Goal: Task Accomplishment & Management: Complete application form

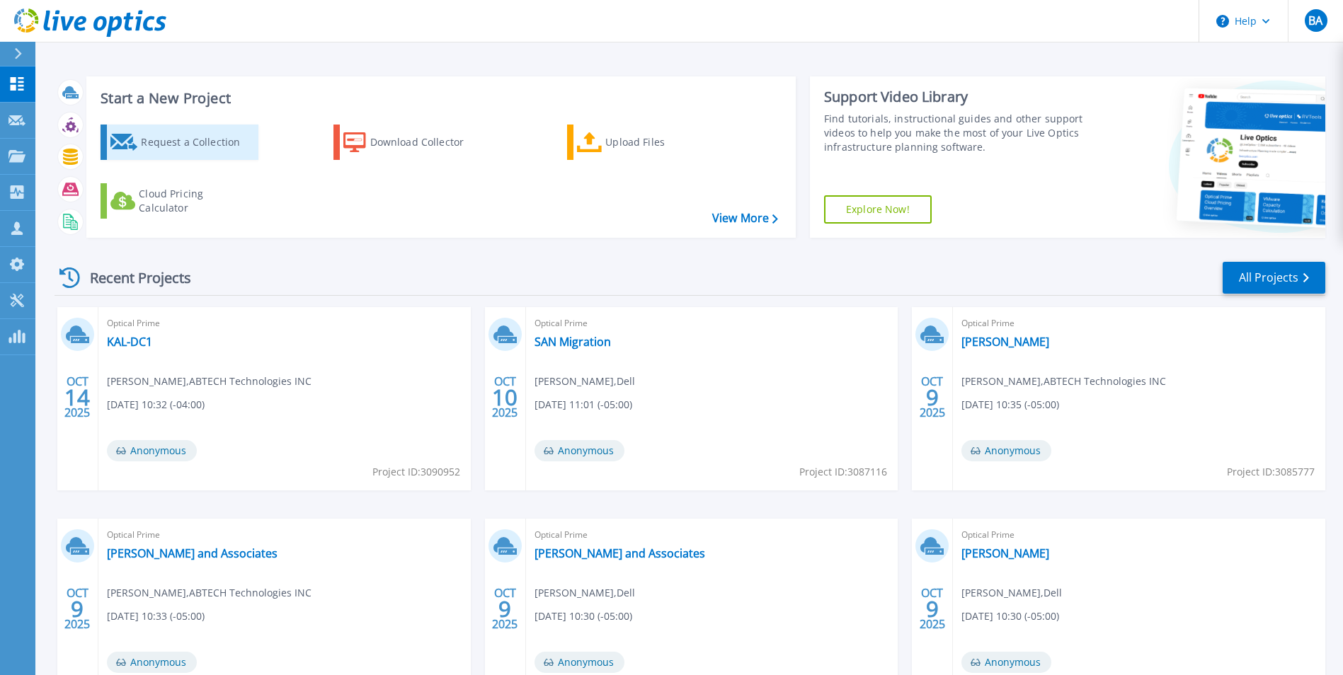
click at [171, 142] on div "Request a Collection" at bounding box center [197, 142] width 113 height 28
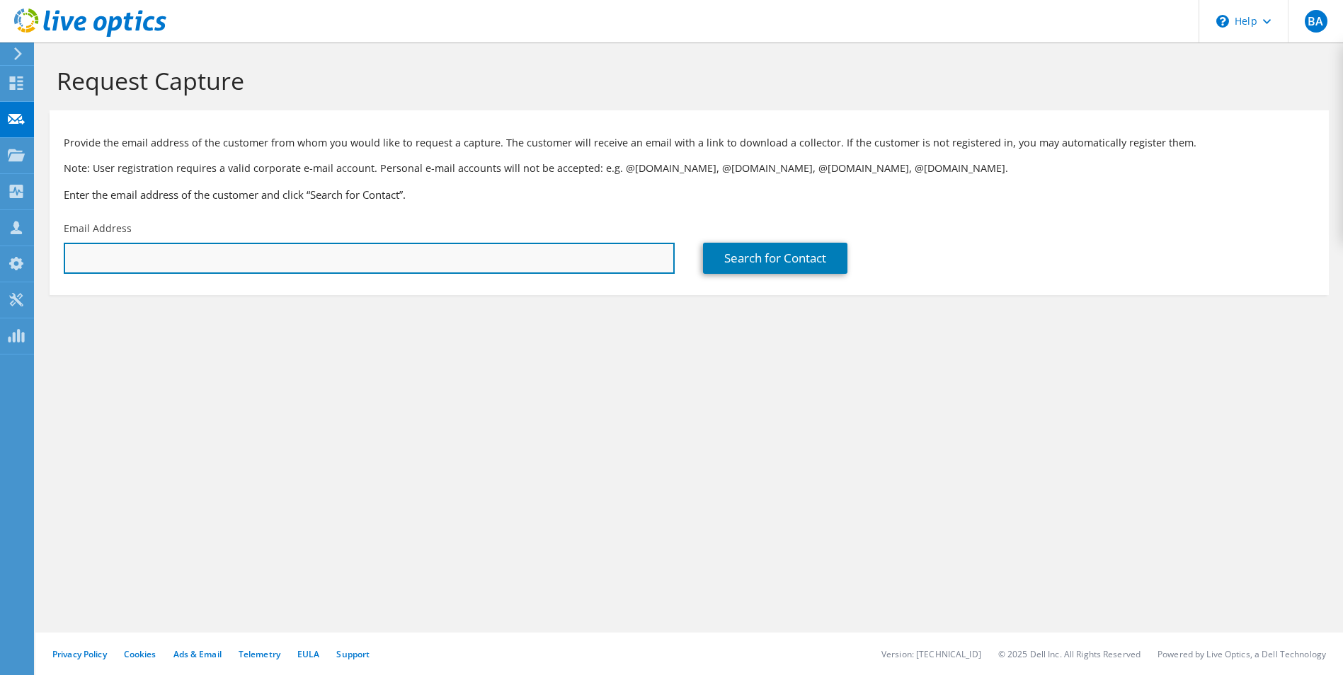
click at [187, 250] on input "text" at bounding box center [369, 258] width 611 height 31
type input "t"
type input "[EMAIL_ADDRESS][DOMAIN_NAME]"
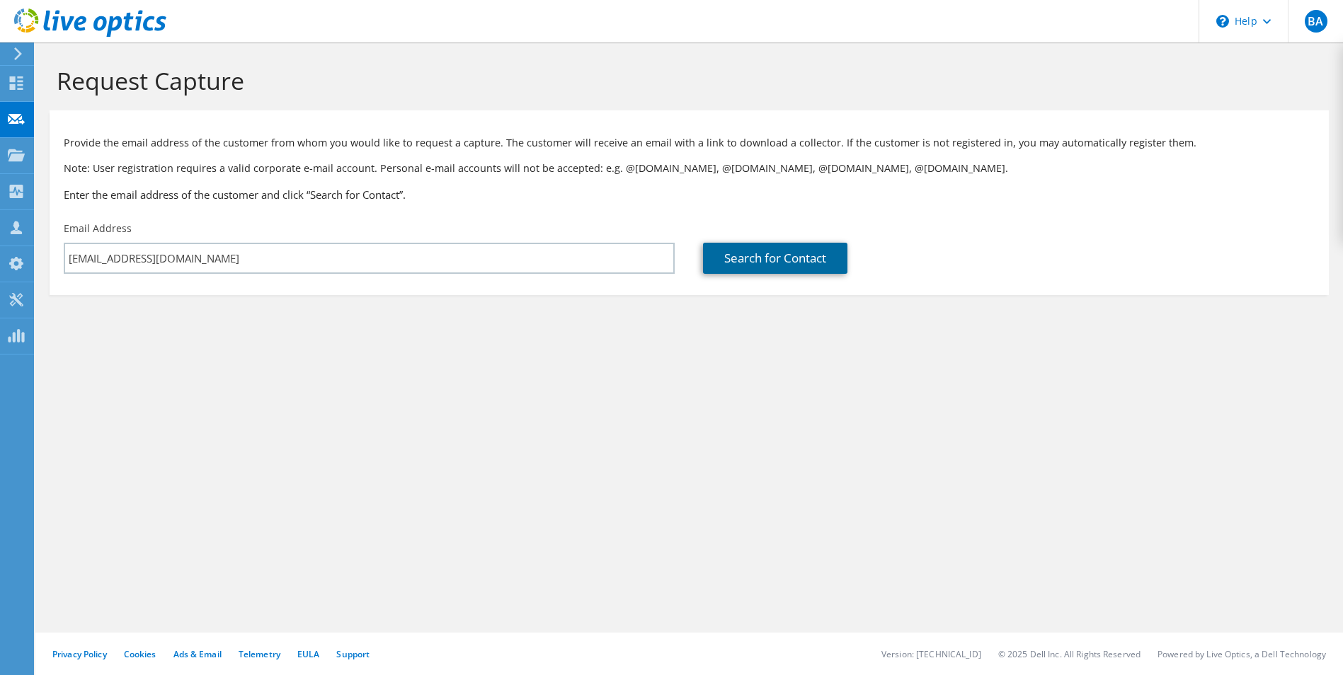
click at [720, 250] on link "Search for Contact" at bounding box center [775, 258] width 144 height 31
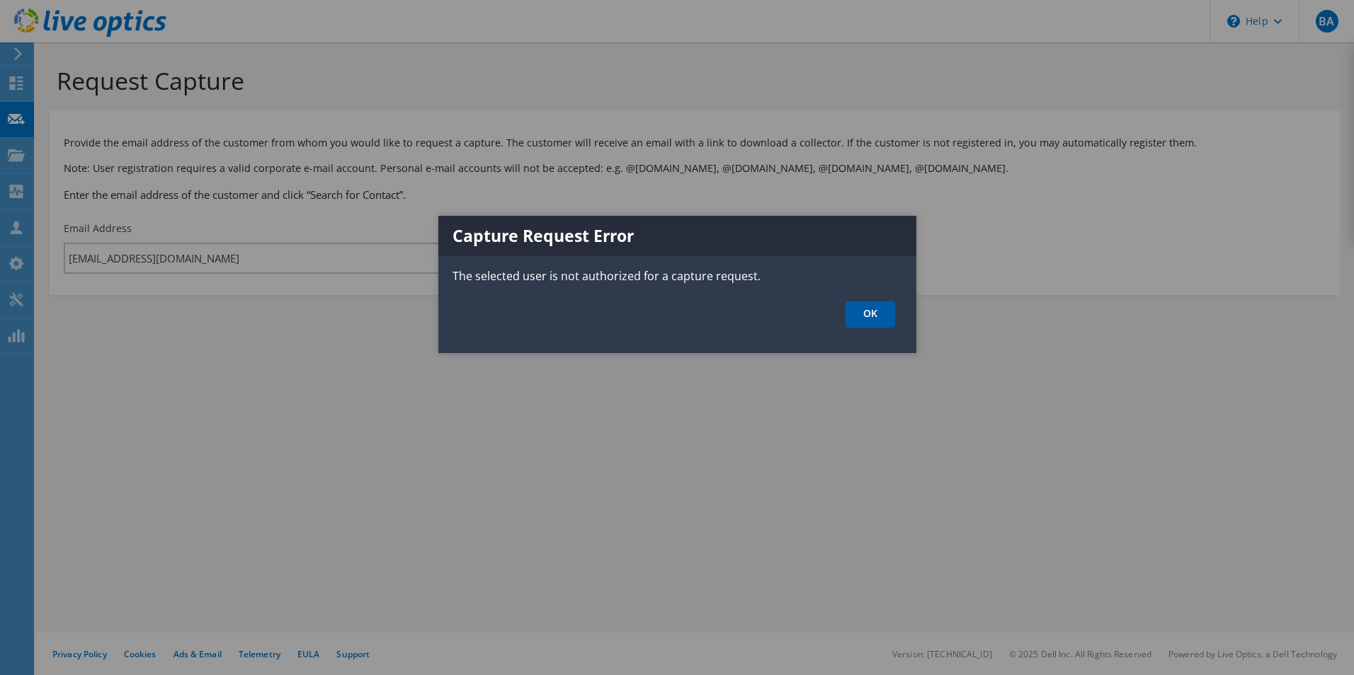
click at [857, 312] on link "OK" at bounding box center [870, 315] width 50 height 26
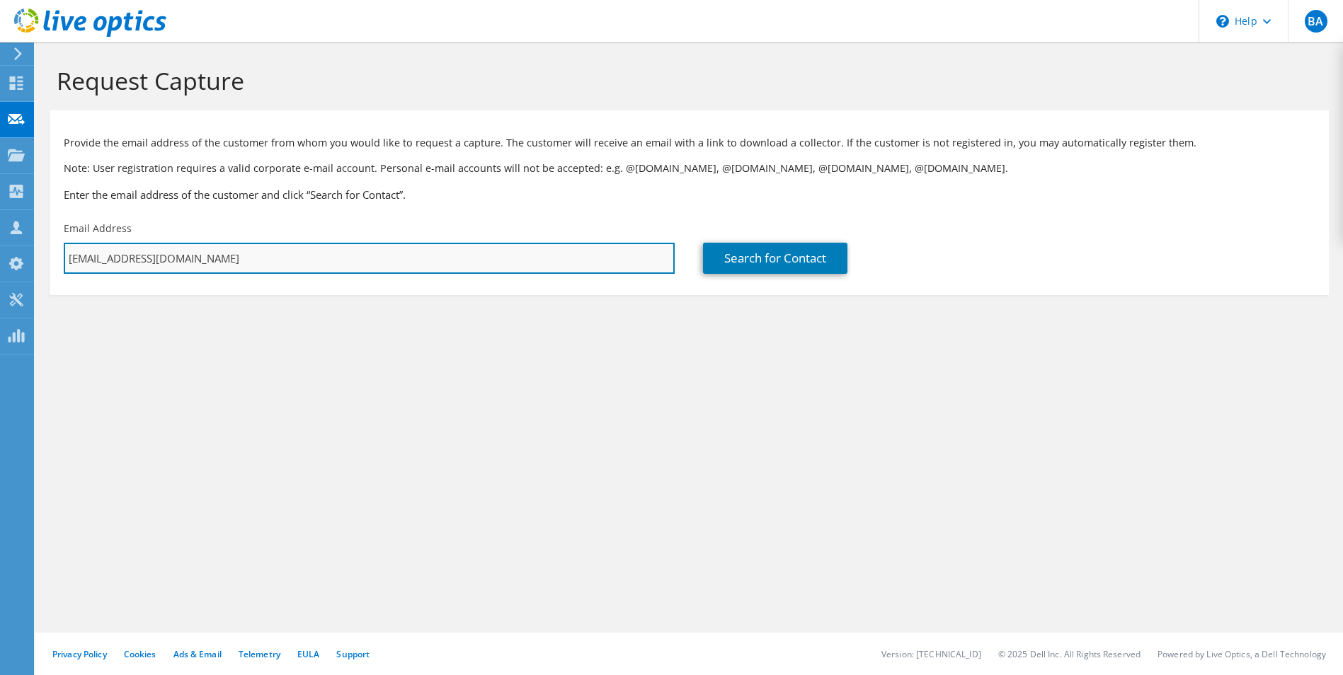
drag, startPoint x: 256, startPoint y: 258, endPoint x: 122, endPoint y: 261, distance: 133.8
click at [122, 261] on input "[EMAIL_ADDRESS][DOMAIN_NAME]" at bounding box center [369, 258] width 611 height 31
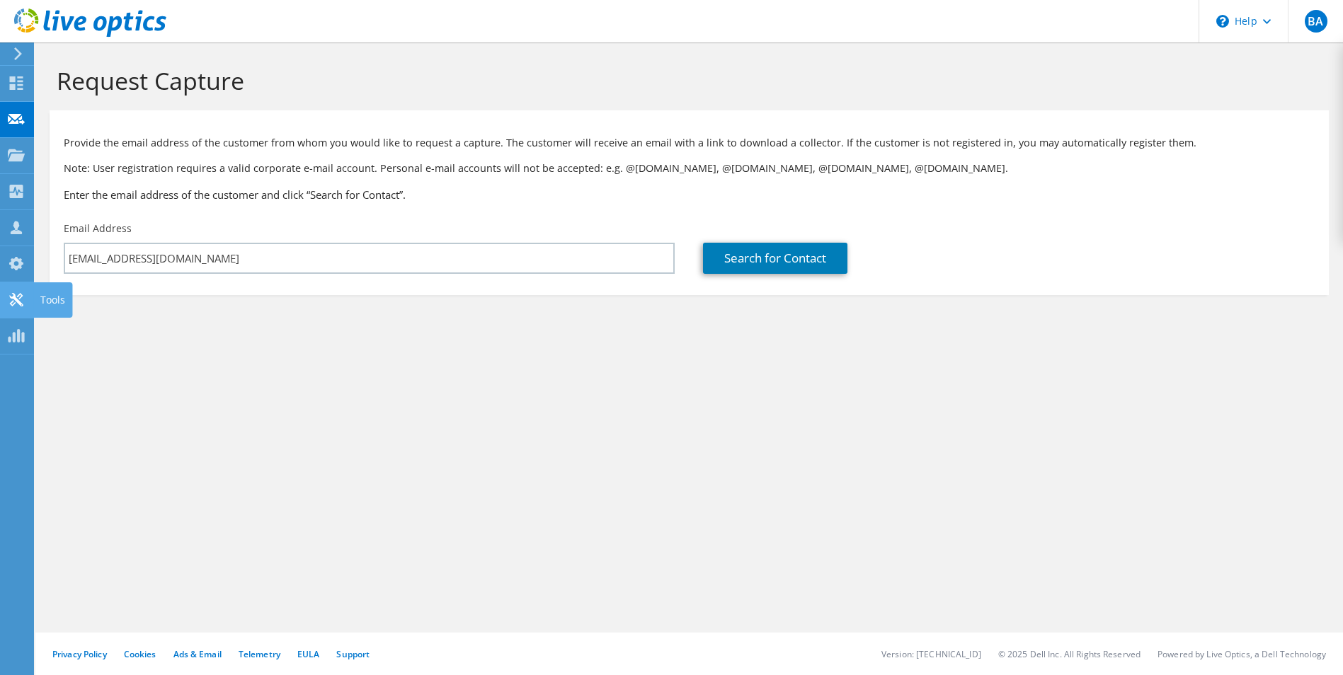
click at [18, 301] on use at bounding box center [15, 299] width 13 height 13
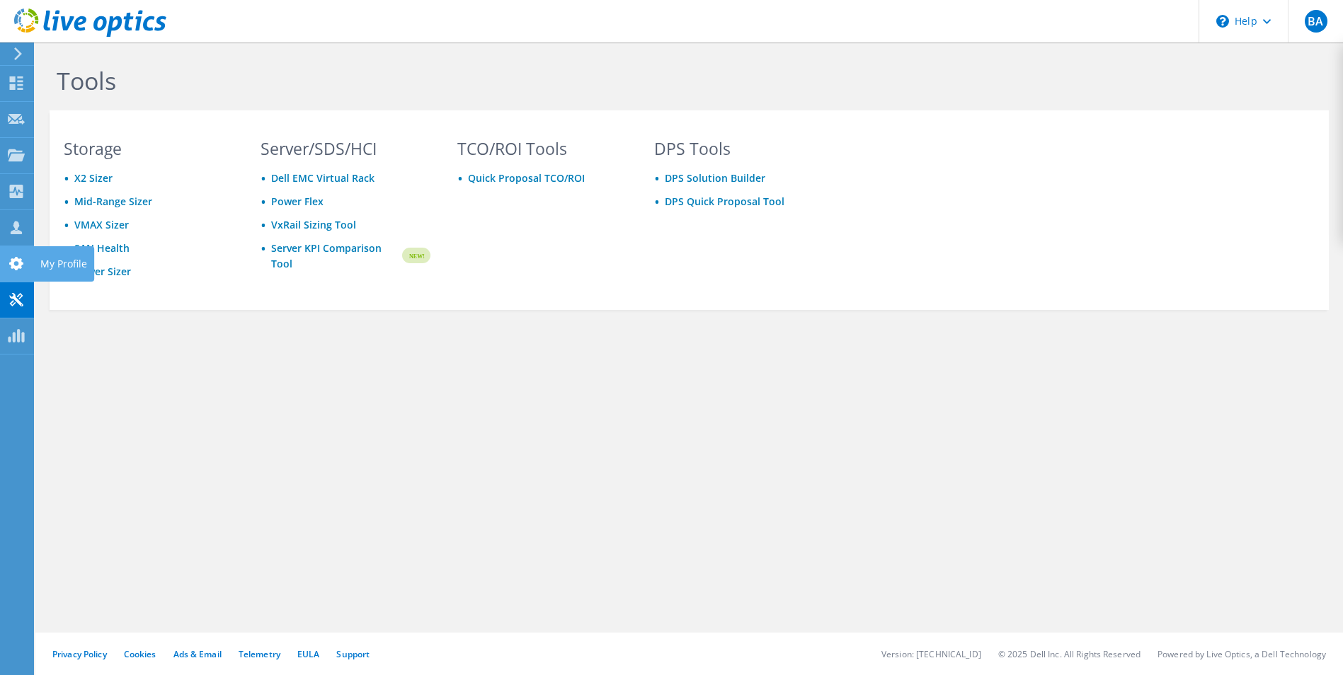
click at [13, 268] on use at bounding box center [16, 263] width 14 height 13
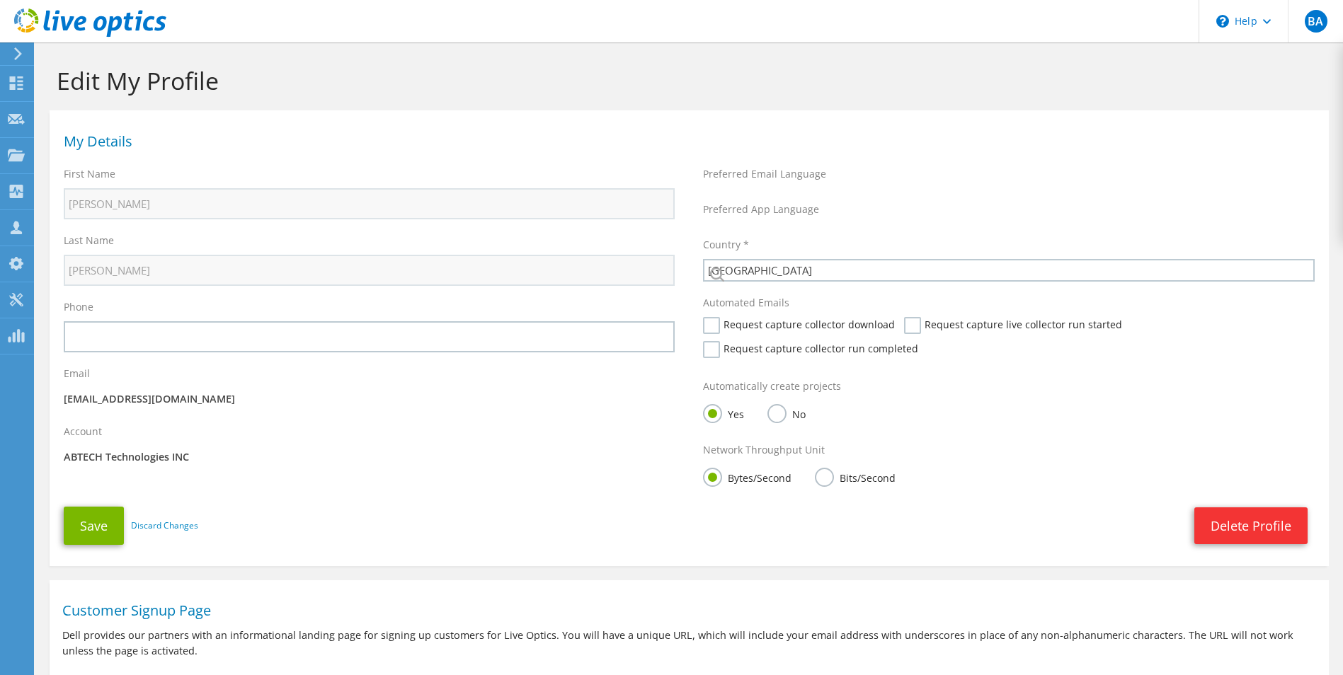
select select "224"
